Goal: Task Accomplishment & Management: Complete application form

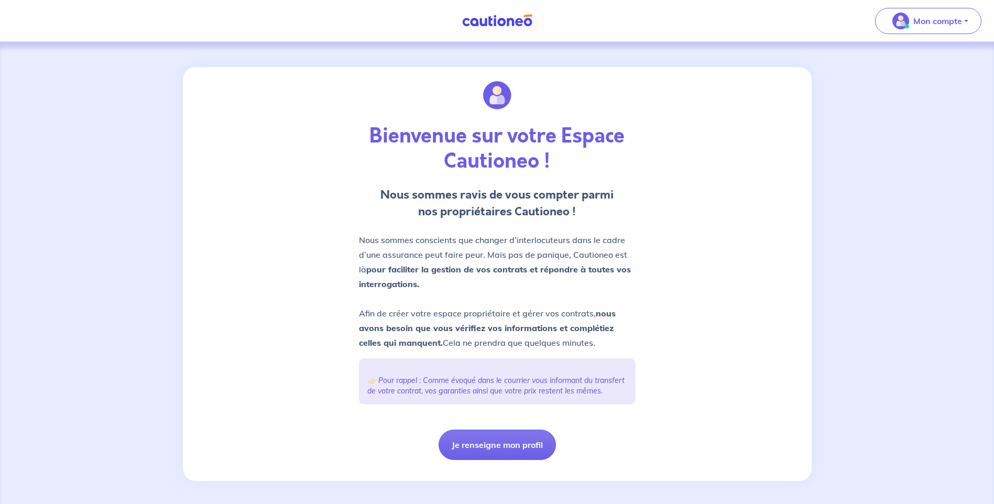
drag, startPoint x: 379, startPoint y: 193, endPoint x: 596, endPoint y: 348, distance: 266.2
click at [596, 348] on div "Bienvenue sur votre Espace Cautioneo ! Nous sommes ravis de vous compter parmi …" at bounding box center [497, 270] width 289 height 406
drag, startPoint x: 790, startPoint y: 199, endPoint x: 673, endPoint y: 333, distance: 177.8
click at [673, 333] on div "Bienvenue sur votre Espace Cautioneo ! Nous sommes ravis de vous compter parmi …" at bounding box center [497, 274] width 629 height 414
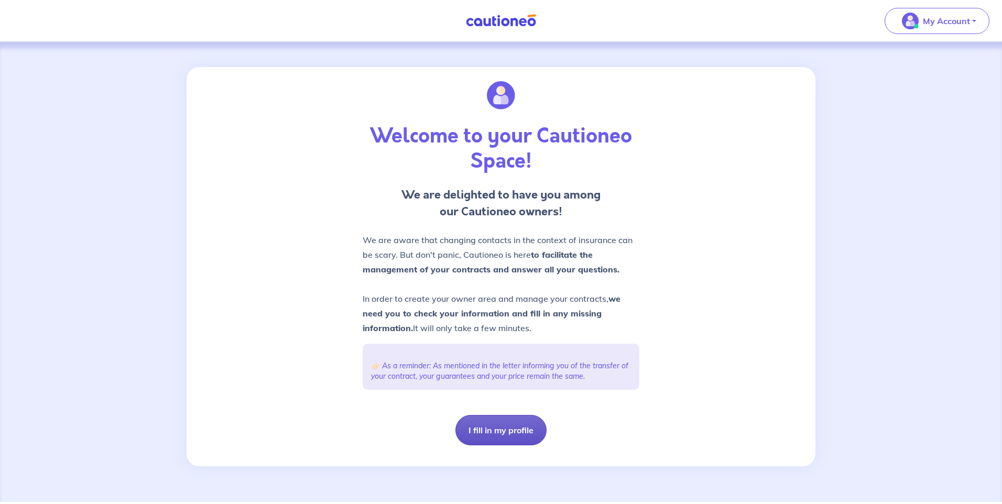
click at [511, 430] on button "I fill in my profile" at bounding box center [500, 430] width 91 height 30
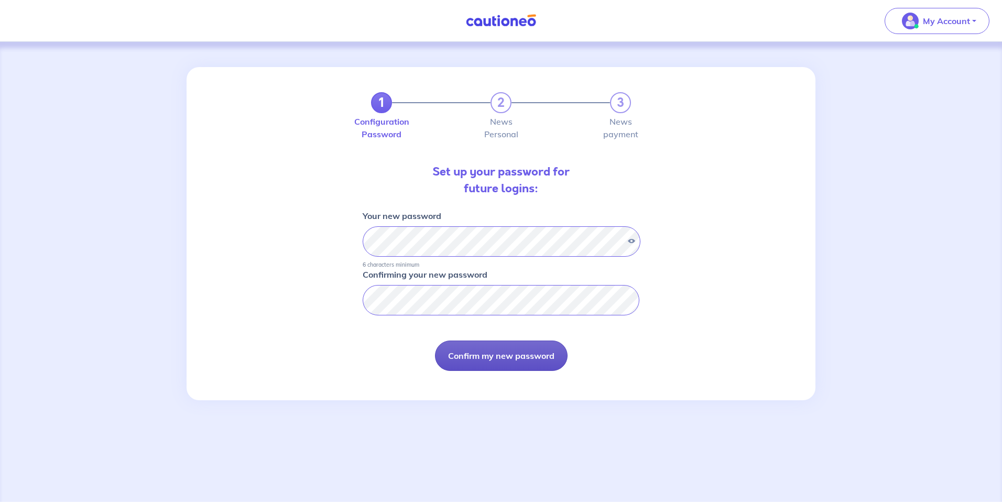
click at [513, 357] on button "Confirm my new password" at bounding box center [501, 356] width 133 height 30
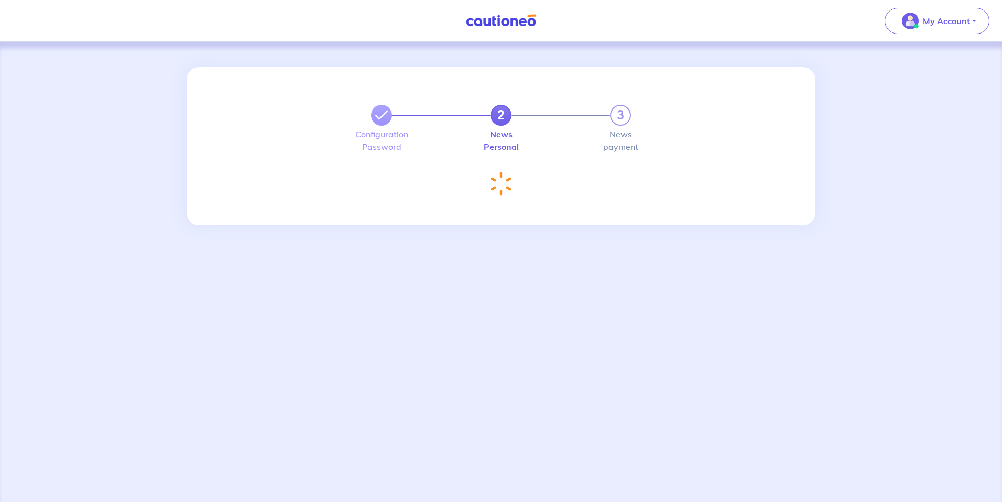
select select "FR"
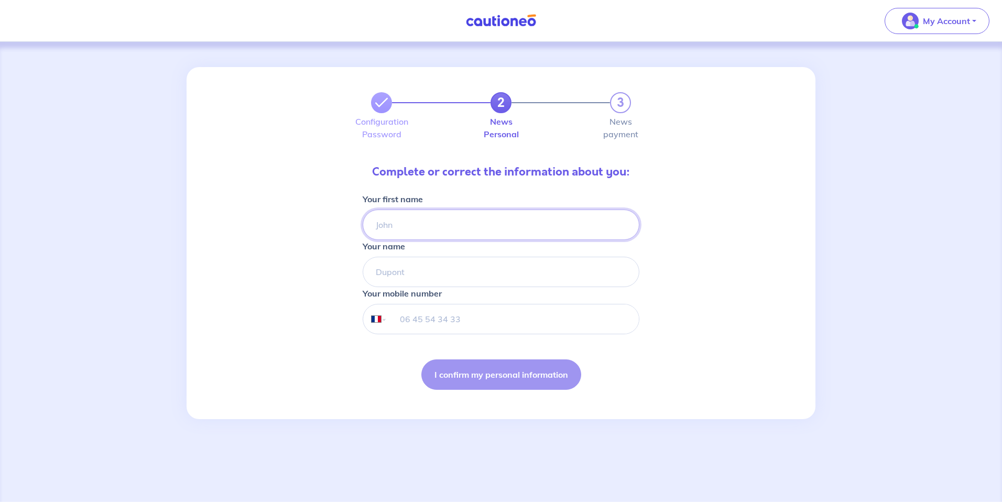
click at [400, 220] on input "Your first name" at bounding box center [501, 225] width 277 height 30
type input "[PERSON_NAME]"
click at [279, 270] on div "2 3 Configuration Password News Personal News payment Complete or correct the i…" at bounding box center [501, 243] width 629 height 352
click at [443, 314] on input "tel" at bounding box center [512, 318] width 251 height 29
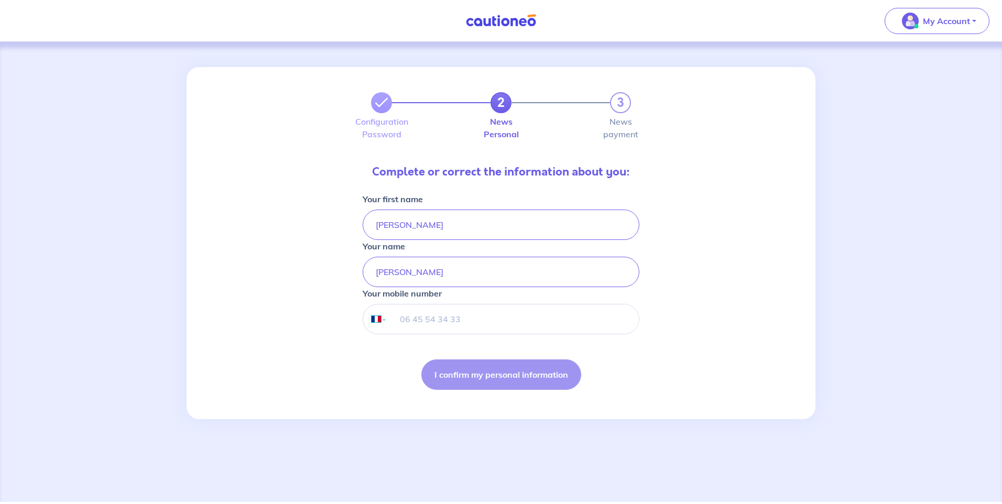
click at [382, 318] on select "International [GEOGRAPHIC_DATA] [GEOGRAPHIC_DATA] [GEOGRAPHIC_DATA] [GEOGRAPHIC…" at bounding box center [374, 318] width 22 height 29
select select "AU"
click at [363, 304] on select "International [GEOGRAPHIC_DATA] [GEOGRAPHIC_DATA] [GEOGRAPHIC_DATA] [GEOGRAPHIC…" at bounding box center [374, 318] width 22 height 29
type input "437533309"
click at [746, 351] on div "2 3 Configuration Password News Personal News payment Complete or correct the i…" at bounding box center [501, 243] width 629 height 352
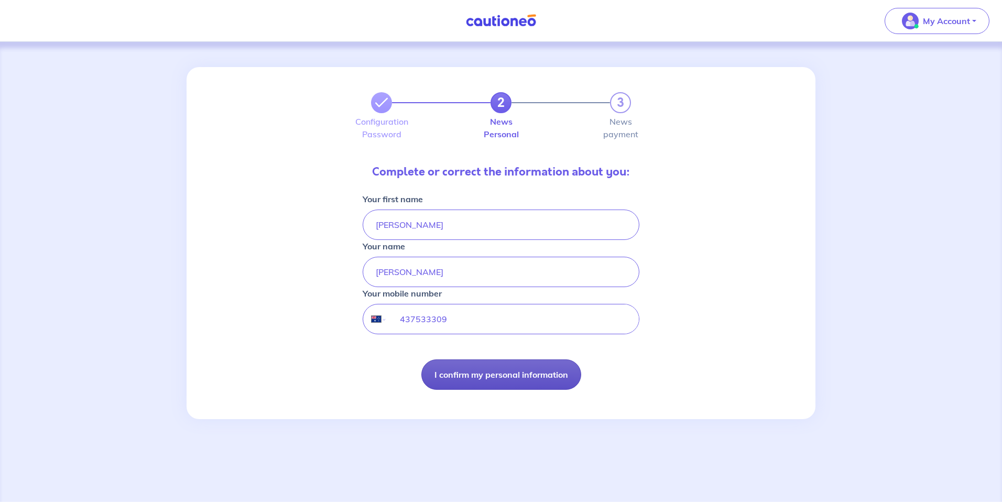
click at [505, 371] on button "I confirm my personal information" at bounding box center [501, 374] width 160 height 30
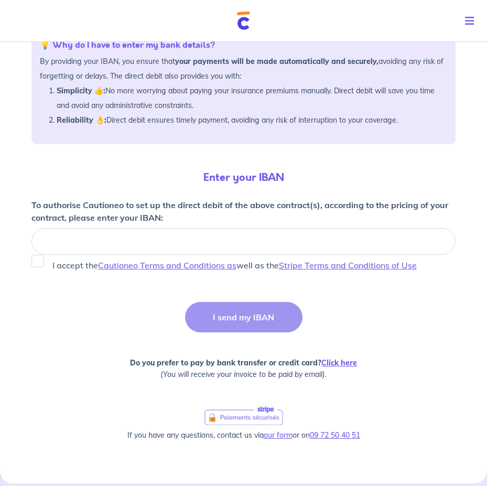
scroll to position [192, 0]
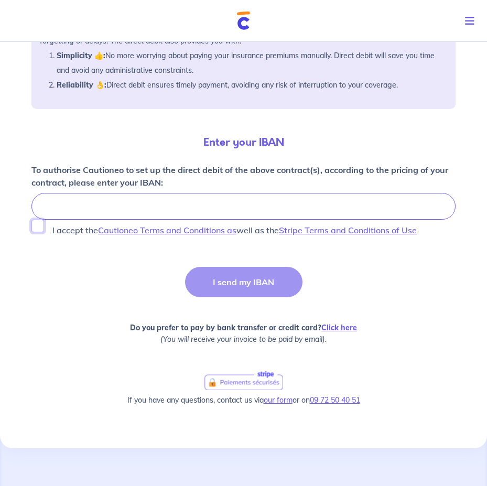
click at [36, 225] on input "I accept the Cautioneo Terms and Conditions as well as the Stripe Terms and Con…" at bounding box center [37, 226] width 13 height 13
checkbox input "true"
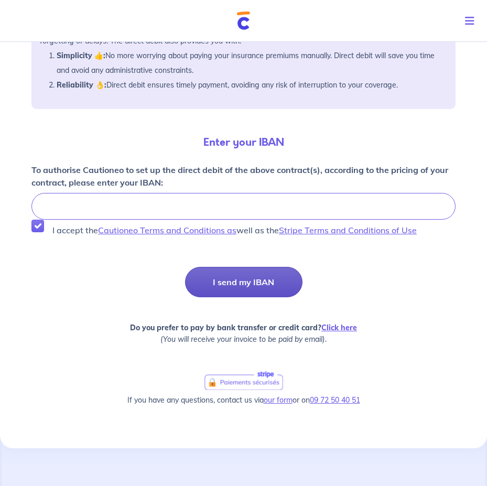
click at [253, 282] on button "I send my IBAN" at bounding box center [243, 282] width 117 height 30
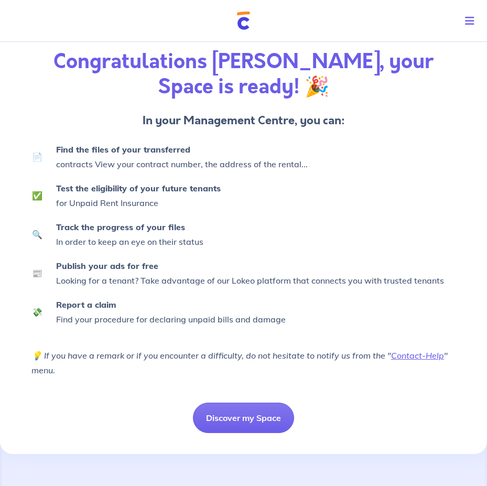
scroll to position [76, 0]
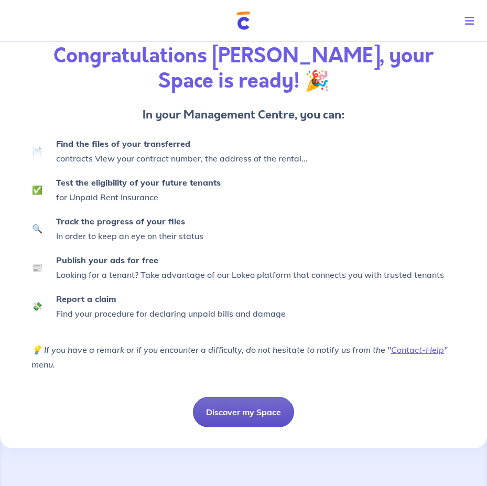
click at [236, 415] on button "Discover my Space" at bounding box center [243, 412] width 101 height 30
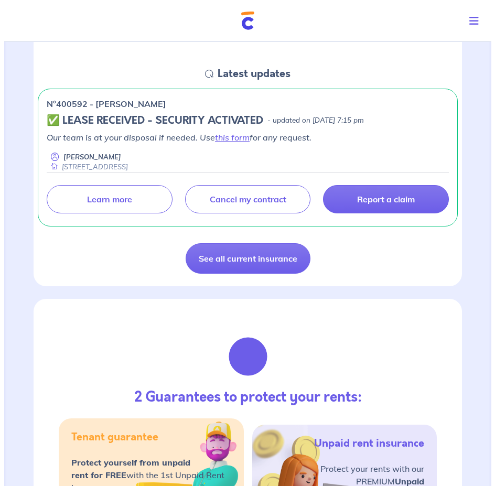
scroll to position [105, 0]
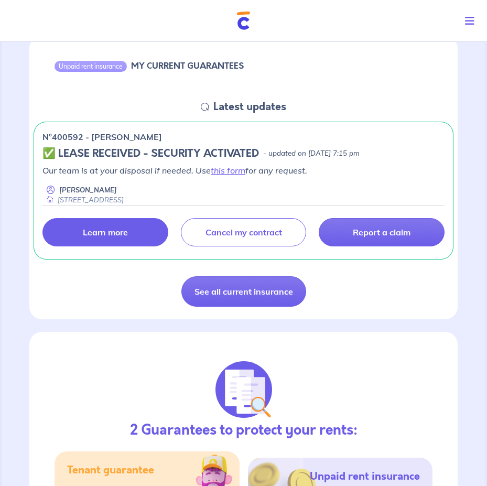
click at [70, 235] on link "Learn more" at bounding box center [105, 232] width 126 height 28
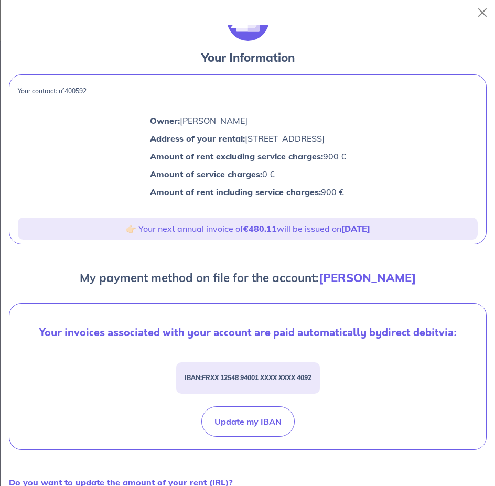
scroll to position [0, 0]
